Goal: Transaction & Acquisition: Book appointment/travel/reservation

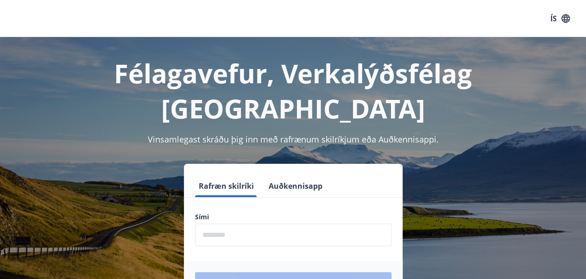
click at [267, 224] on input "phone" at bounding box center [293, 235] width 196 height 23
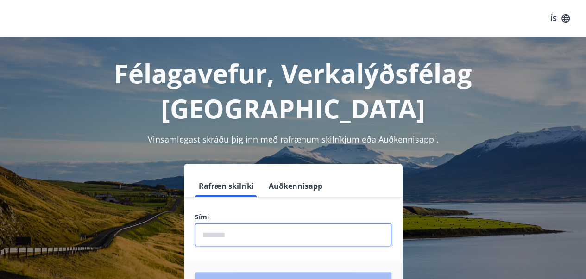
type input "********"
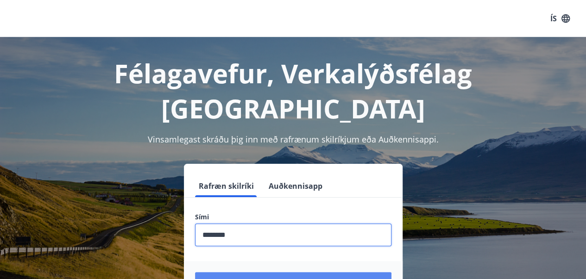
click at [310, 272] on button "Login" at bounding box center [293, 283] width 196 height 22
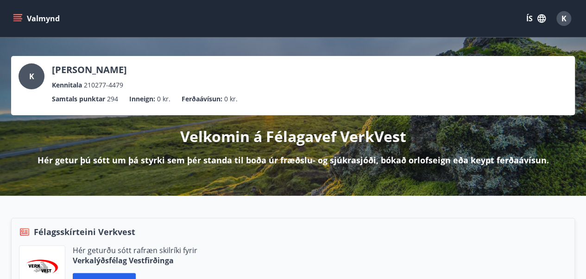
click at [23, 20] on button "Valmynd" at bounding box center [37, 18] width 52 height 17
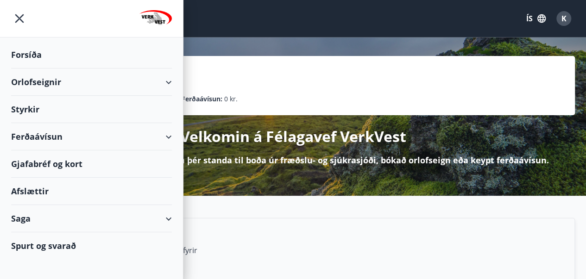
click at [168, 82] on div "Orlofseignir" at bounding box center [91, 82] width 161 height 27
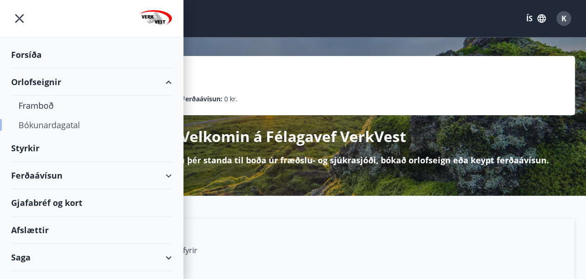
click at [46, 126] on div "Bókunardagatal" at bounding box center [92, 124] width 146 height 19
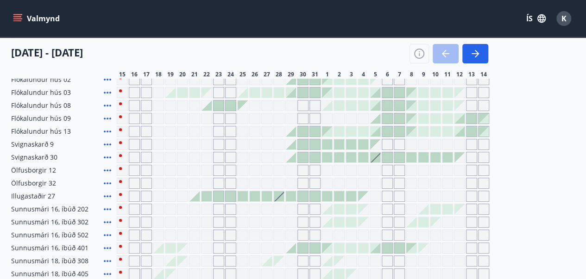
scroll to position [136, 0]
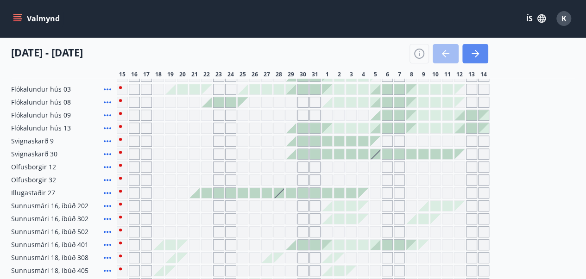
click at [474, 52] on icon "button" at bounding box center [475, 53] width 11 height 11
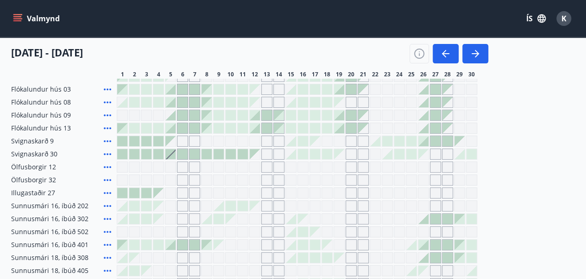
click at [341, 141] on div "Gráir dagar eru ekki bókanlegir" at bounding box center [339, 141] width 11 height 11
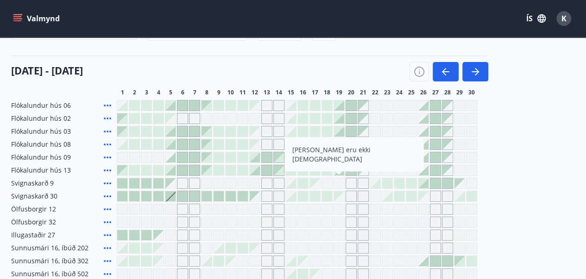
scroll to position [95, 0]
click at [476, 69] on icon "button" at bounding box center [475, 70] width 11 height 11
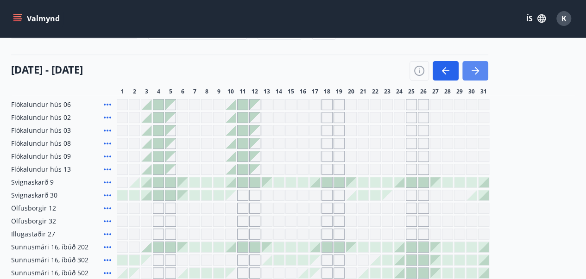
click at [476, 69] on icon "button" at bounding box center [475, 70] width 11 height 11
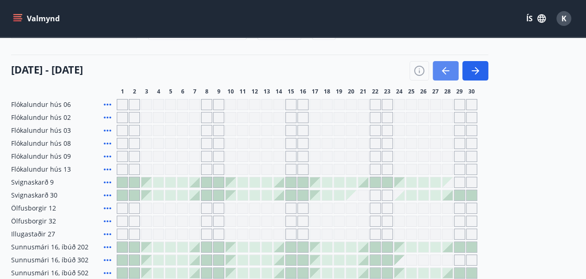
click at [448, 70] on icon "button" at bounding box center [445, 70] width 7 height 1
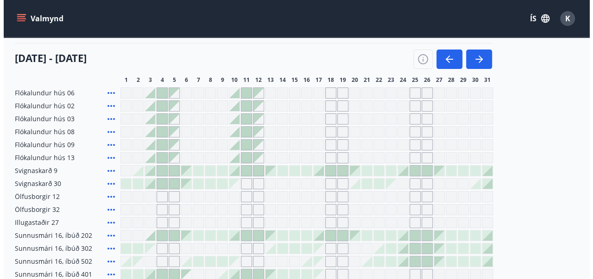
scroll to position [103, 0]
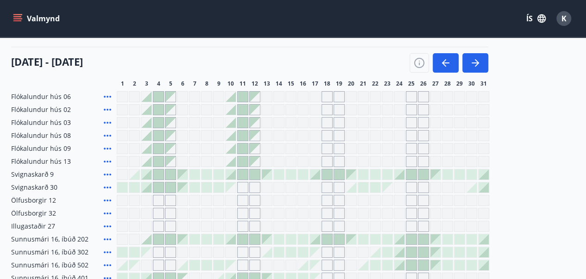
click at [318, 174] on div at bounding box center [315, 175] width 10 height 10
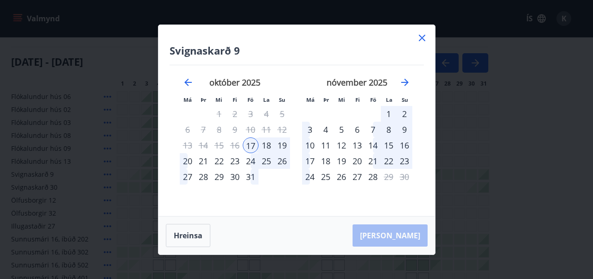
click at [182, 160] on div "20" at bounding box center [188, 161] width 16 height 16
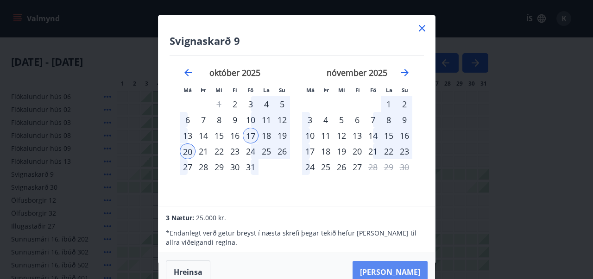
click at [399, 268] on button "Taka Frá" at bounding box center [390, 272] width 75 height 22
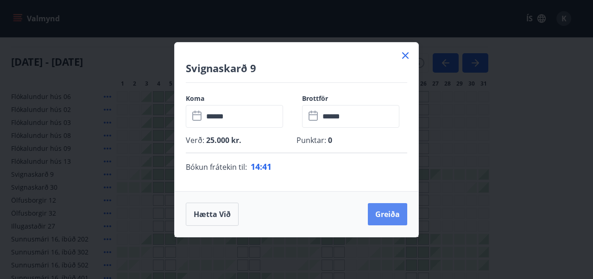
click at [385, 213] on button "Greiða" at bounding box center [387, 214] width 39 height 22
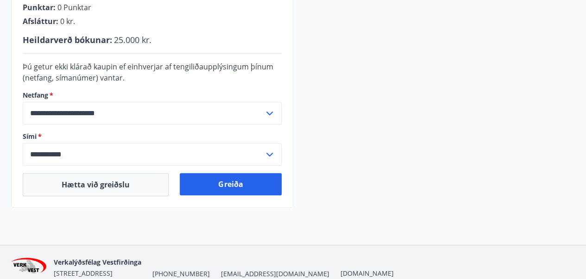
scroll to position [277, 0]
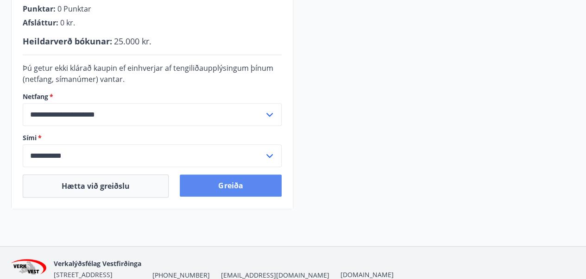
click at [225, 191] on button "Greiða" at bounding box center [230, 186] width 101 height 22
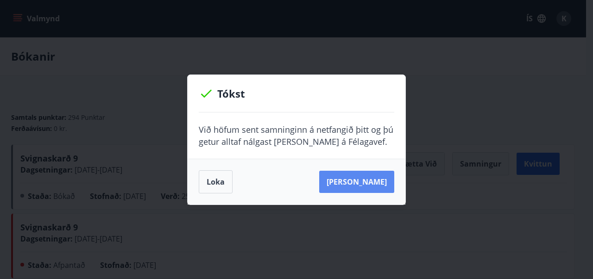
click at [371, 183] on button "[PERSON_NAME]" at bounding box center [356, 182] width 75 height 22
click at [224, 183] on button "Loka" at bounding box center [216, 181] width 34 height 23
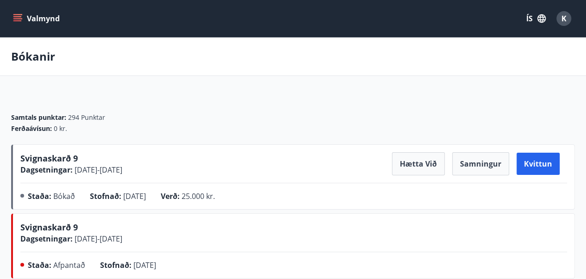
click at [22, 17] on icon "menu" at bounding box center [17, 18] width 9 height 9
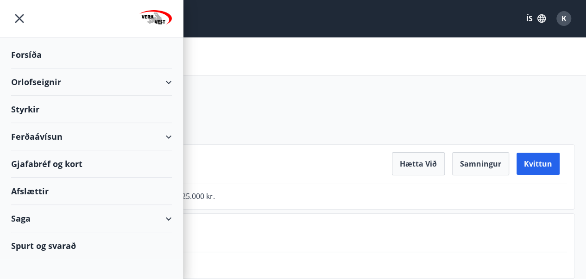
click at [157, 79] on div "Orlofseignir" at bounding box center [91, 82] width 161 height 27
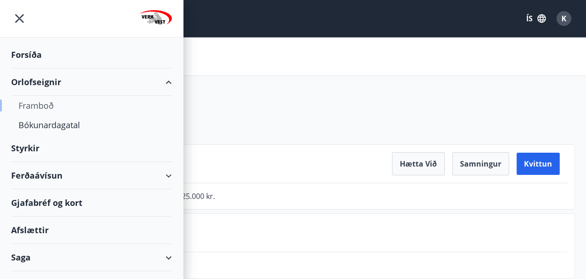
click at [37, 102] on div "Framboð" at bounding box center [92, 105] width 146 height 19
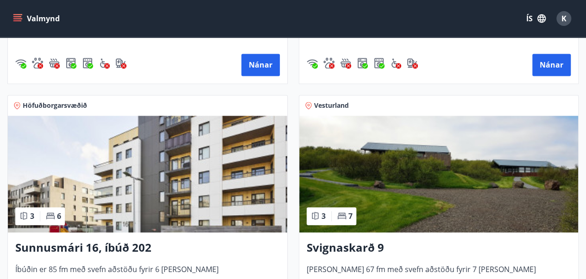
click at [394, 168] on img at bounding box center [438, 174] width 279 height 117
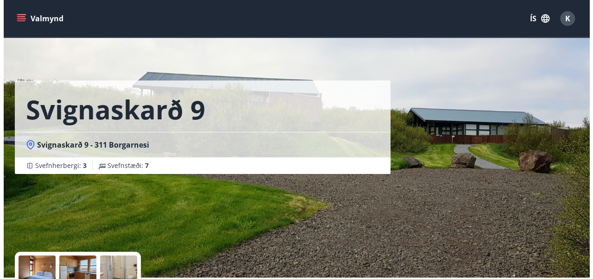
scroll to position [165, 0]
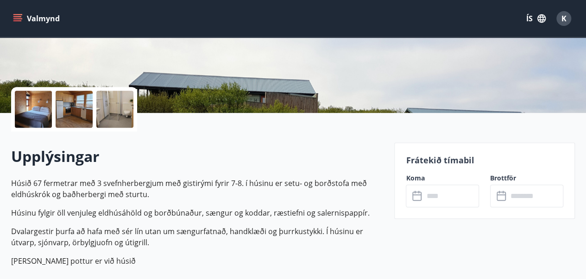
click at [36, 109] on div at bounding box center [33, 109] width 37 height 37
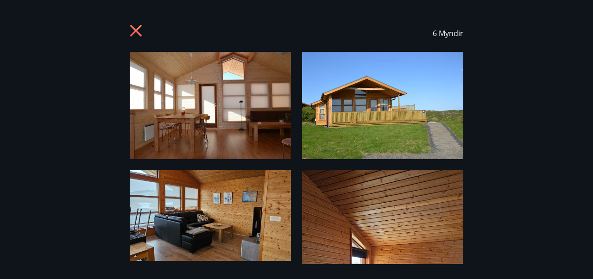
click at [403, 111] on img at bounding box center [382, 105] width 161 height 107
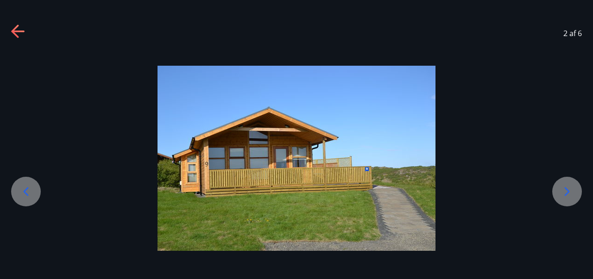
click at [572, 187] on icon at bounding box center [567, 191] width 15 height 15
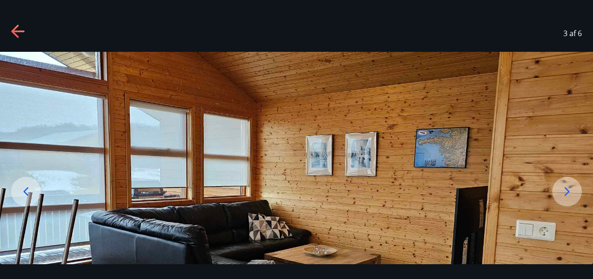
click at [570, 189] on icon at bounding box center [567, 191] width 15 height 15
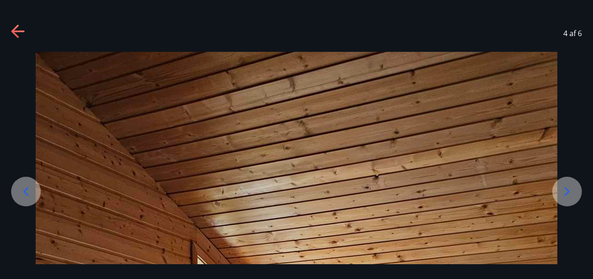
click at [570, 188] on icon at bounding box center [567, 191] width 15 height 15
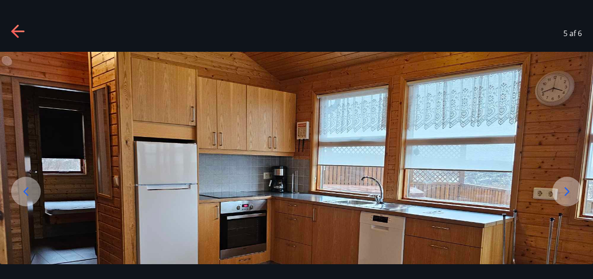
click at [27, 190] on icon at bounding box center [26, 191] width 15 height 15
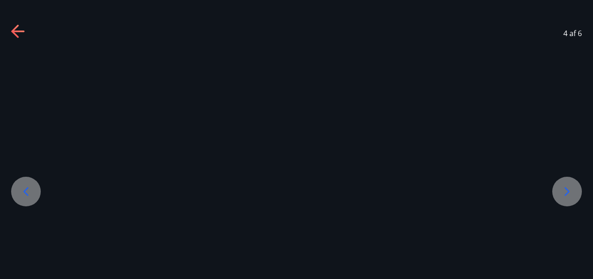
click at [27, 190] on icon at bounding box center [26, 191] width 15 height 15
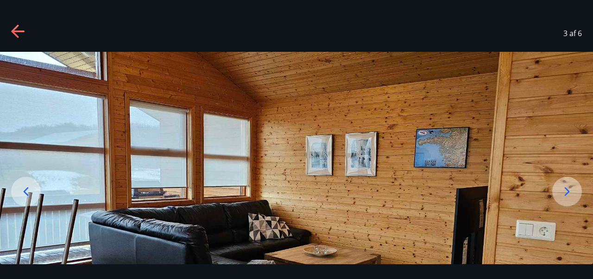
click at [27, 190] on icon at bounding box center [26, 191] width 15 height 15
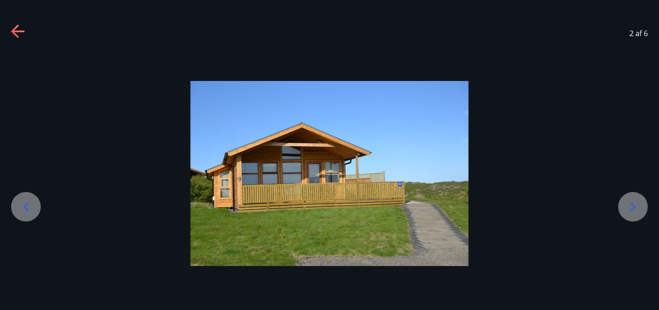
click at [19, 207] on icon at bounding box center [26, 207] width 15 height 15
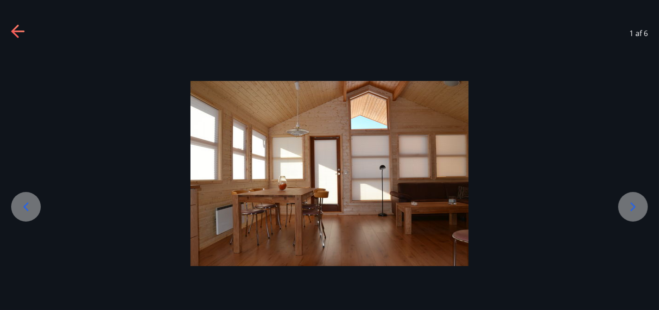
click at [593, 210] on icon at bounding box center [632, 207] width 15 height 15
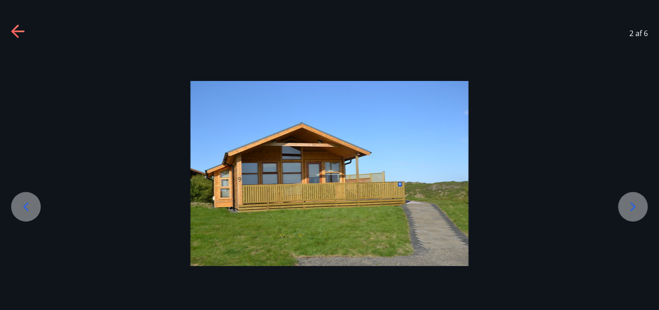
click at [593, 210] on icon at bounding box center [632, 207] width 15 height 15
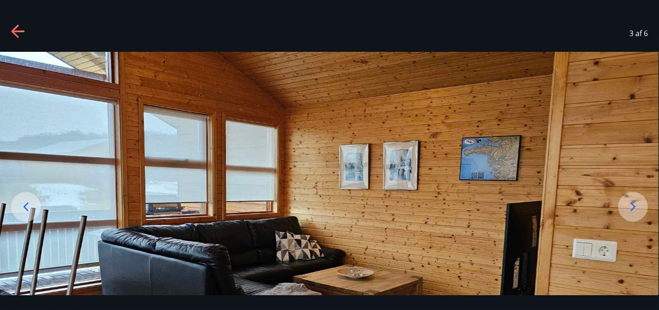
drag, startPoint x: 590, startPoint y: 166, endPoint x: 606, endPoint y: 161, distance: 16.9
click at [593, 161] on img at bounding box center [329, 237] width 659 height 371
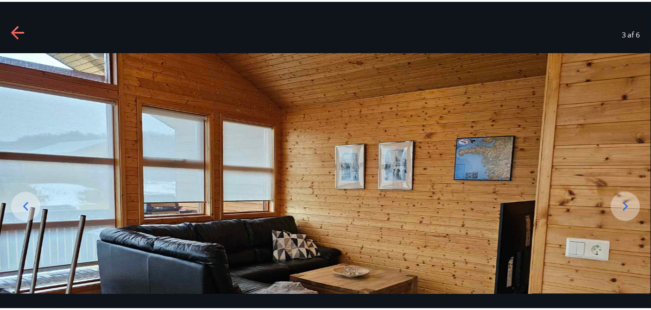
scroll to position [37, 0]
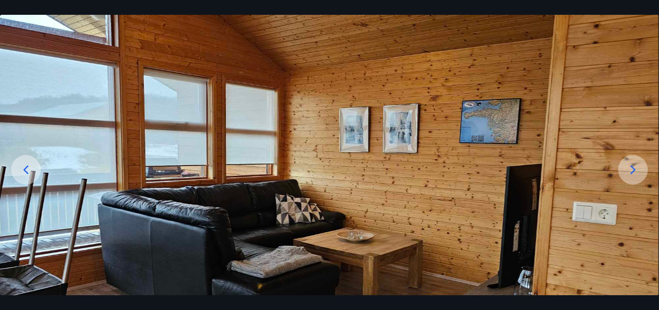
click at [593, 172] on icon at bounding box center [632, 170] width 15 height 15
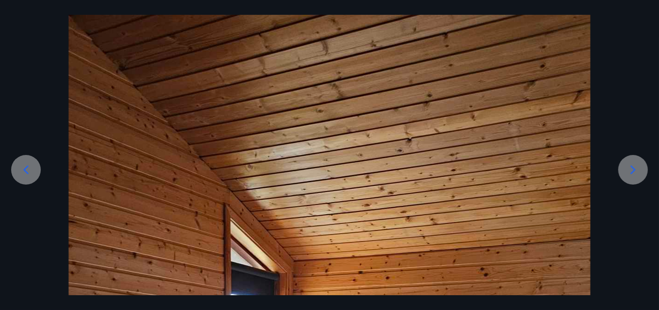
drag, startPoint x: 485, startPoint y: 100, endPoint x: 475, endPoint y: 62, distance: 38.9
drag, startPoint x: 498, startPoint y: 130, endPoint x: 499, endPoint y: 115, distance: 14.9
click at [593, 166] on icon at bounding box center [632, 170] width 15 height 15
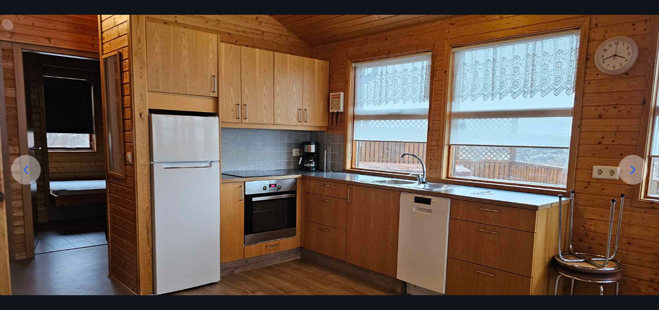
click at [593, 166] on icon at bounding box center [632, 170] width 15 height 15
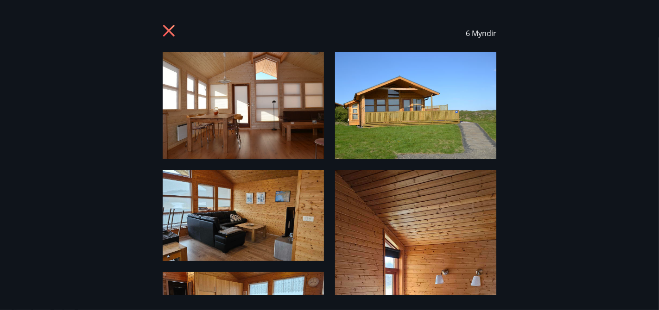
drag, startPoint x: 580, startPoint y: 113, endPoint x: 572, endPoint y: 62, distance: 51.0
click at [573, 63] on div "6 Myndir" at bounding box center [329, 155] width 659 height 281
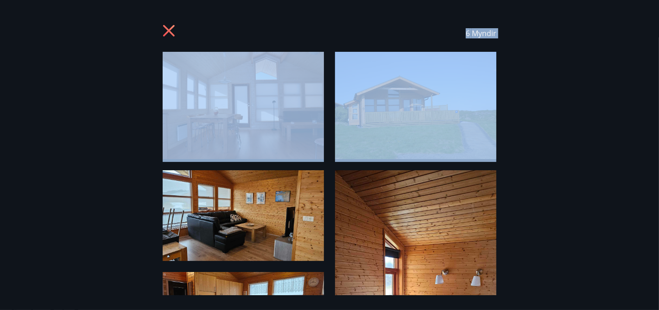
drag, startPoint x: 416, startPoint y: 108, endPoint x: 413, endPoint y: 60, distance: 48.2
click at [413, 60] on div "6 Myndir" at bounding box center [329, 155] width 659 height 281
click at [545, 238] on div "6 Myndir" at bounding box center [329, 155] width 659 height 281
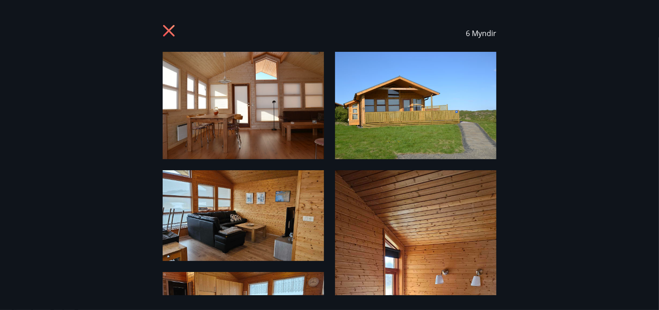
click at [170, 30] on icon at bounding box center [169, 31] width 12 height 12
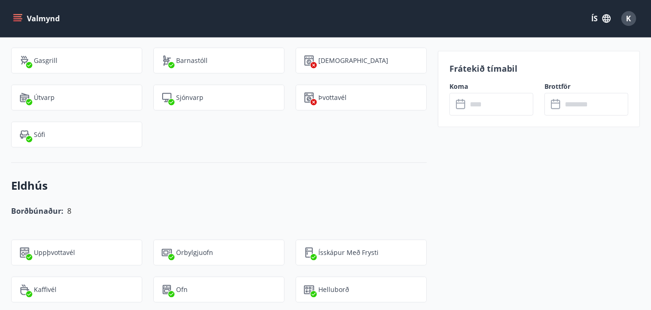
scroll to position [0, 0]
